Goal: Information Seeking & Learning: Learn about a topic

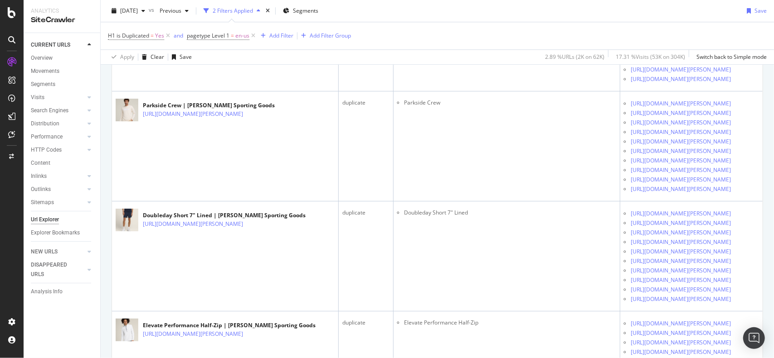
scroll to position [1672, 0]
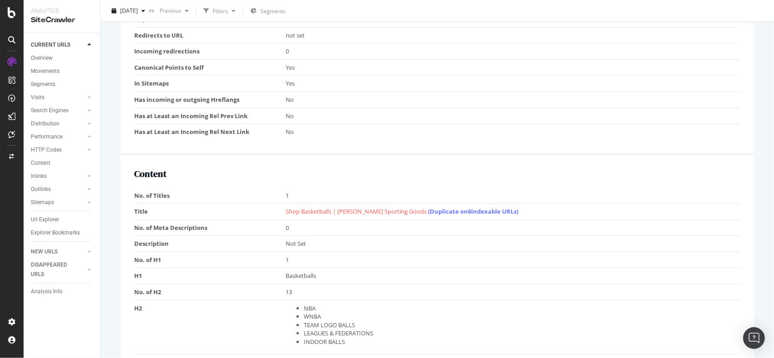
scroll to position [488, 0]
click at [428, 210] on link "(Duplicate on 6 indexable URLs)" at bounding box center [473, 211] width 90 height 8
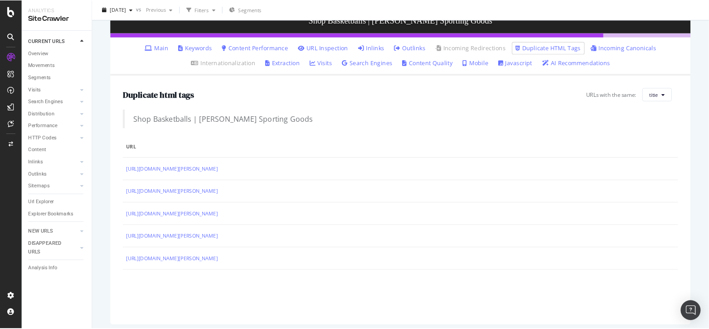
scroll to position [144, 0]
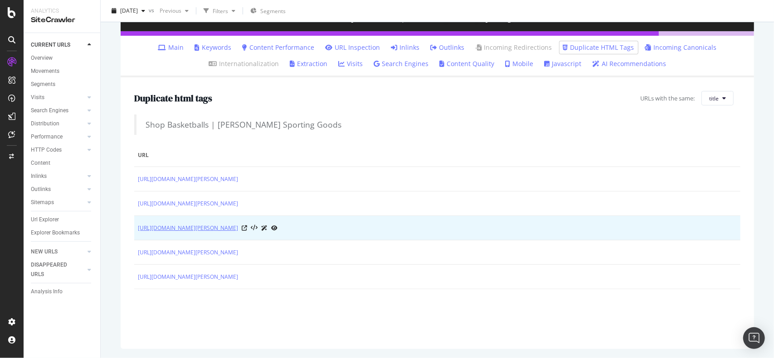
click at [238, 228] on link "https://www.wilson.com/fr-fr/basketball/basketballs" at bounding box center [188, 228] width 100 height 9
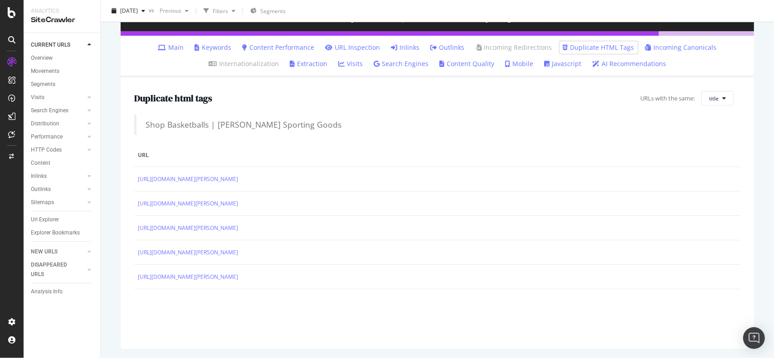
click at [351, 93] on div "Duplicate html tags URLs with the same: title" at bounding box center [437, 98] width 606 height 15
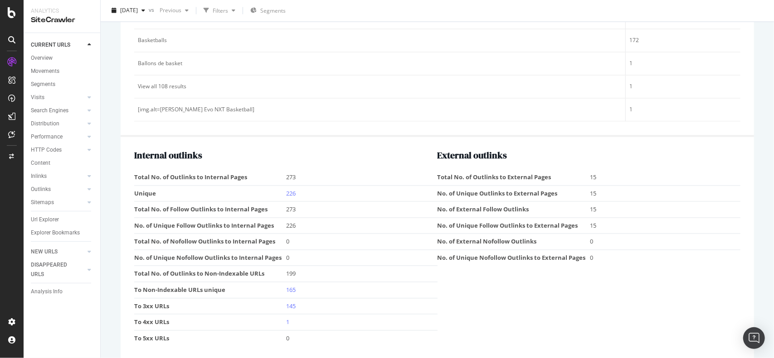
scroll to position [1202, 0]
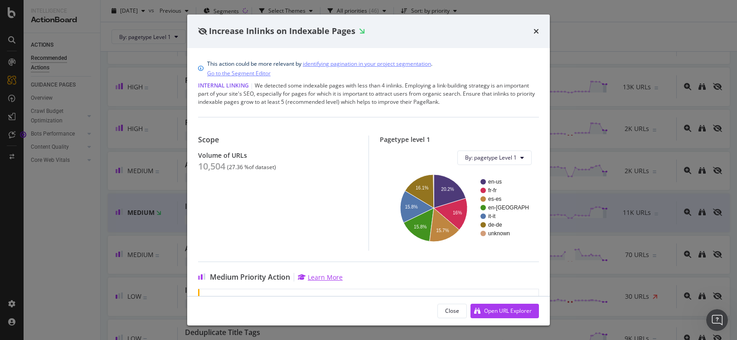
scroll to position [98, 0]
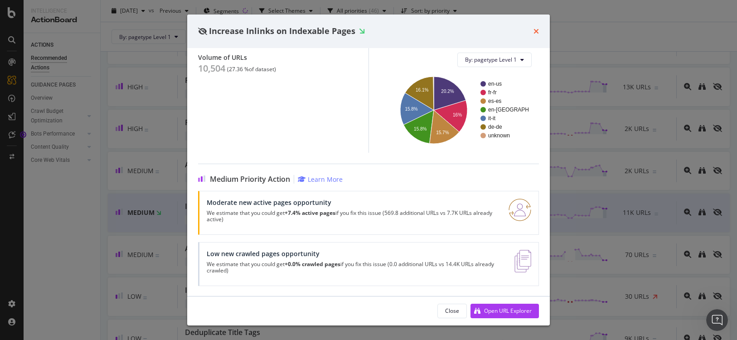
click at [536, 31] on icon "times" at bounding box center [535, 31] width 5 height 7
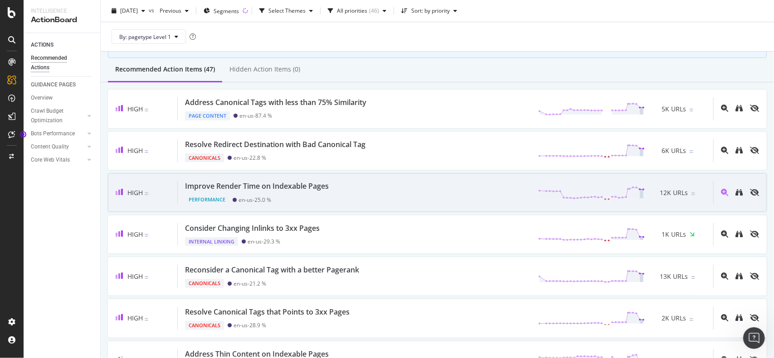
scroll to position [70, 0]
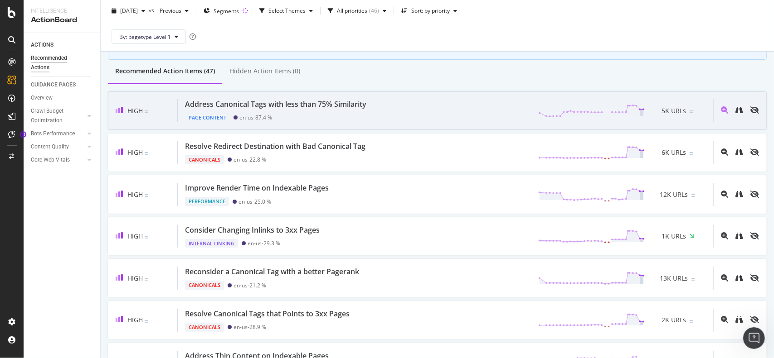
click at [421, 113] on div "Address Canonical Tags with less than 75% Similarity Page Content en-us - 87.4 …" at bounding box center [445, 110] width 535 height 23
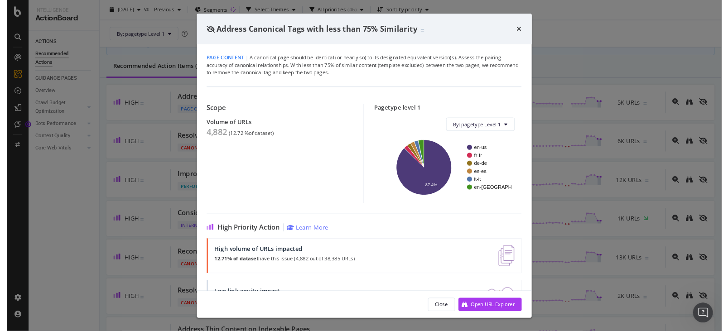
scroll to position [37, 0]
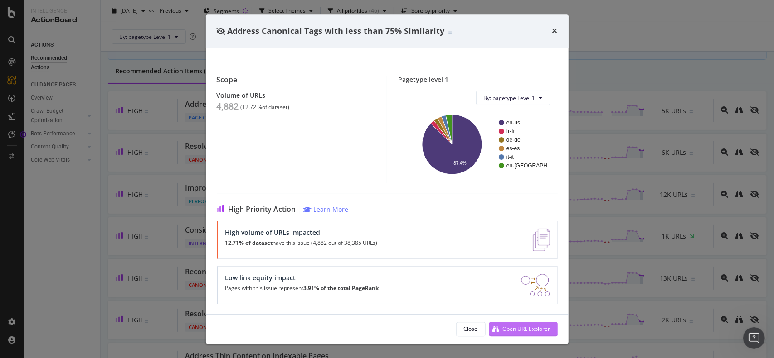
click at [514, 328] on div "Open URL Explorer" at bounding box center [527, 329] width 48 height 8
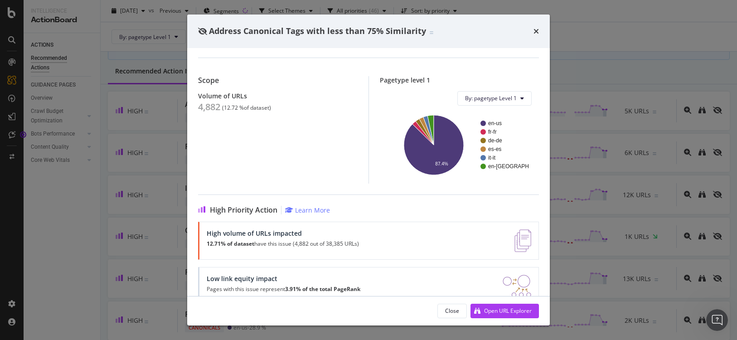
click at [37, 67] on div "Address Canonical Tags with less than 75% Similarity Page Content | A canonical…" at bounding box center [368, 170] width 737 height 340
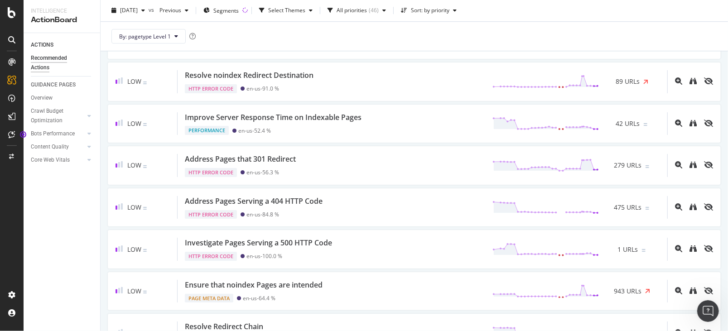
scroll to position [1823, 0]
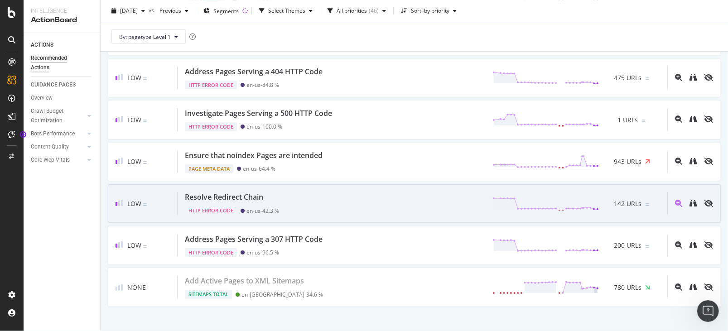
click at [224, 192] on div "Resolve Redirect Chain" at bounding box center [224, 197] width 78 height 10
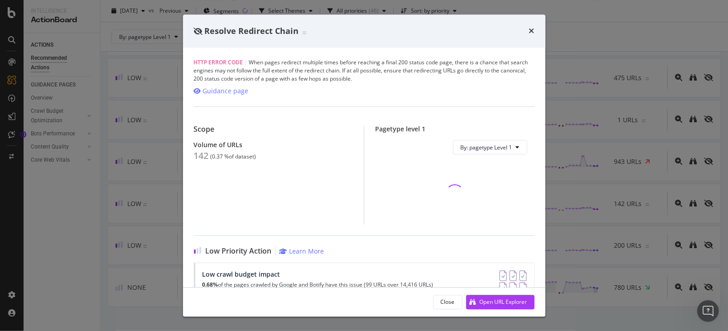
scroll to position [69, 0]
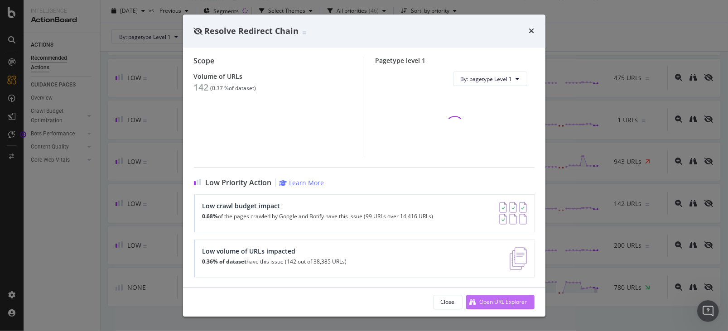
click at [488, 298] on div "Open URL Explorer" at bounding box center [496, 303] width 61 height 14
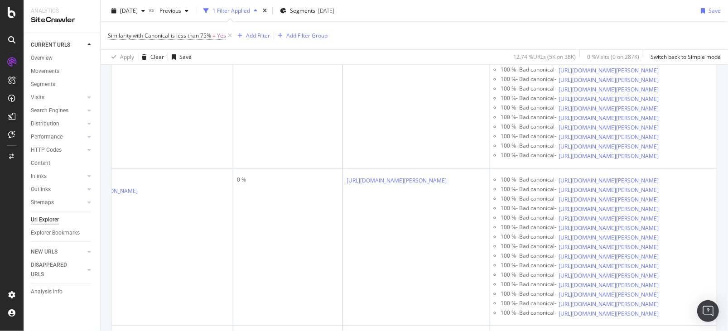
scroll to position [816, 0]
